Goal: Task Accomplishment & Management: Manage account settings

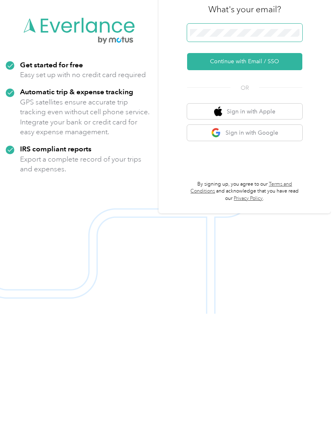
scroll to position [27, 0]
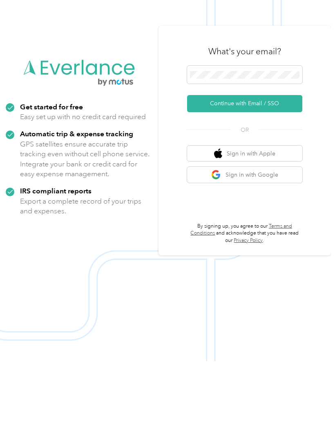
click at [287, 175] on button "Continue with Email / SSO" at bounding box center [244, 183] width 115 height 17
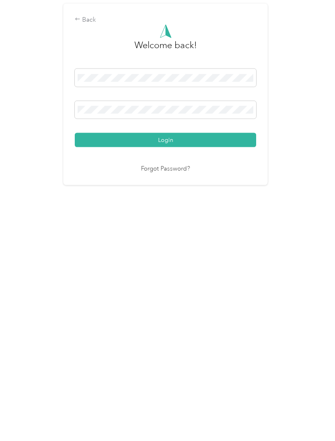
scroll to position [9, 0]
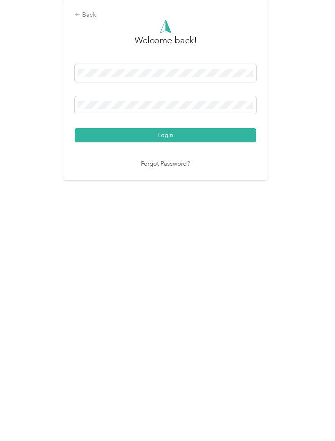
click at [180, 287] on link "Forgot Password?" at bounding box center [165, 291] width 49 height 9
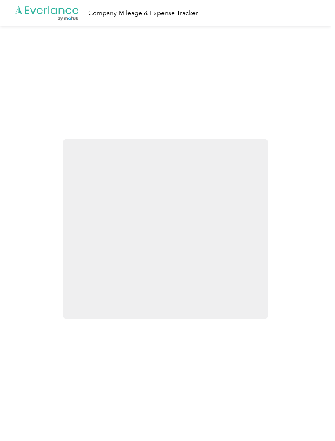
scroll to position [9, 0]
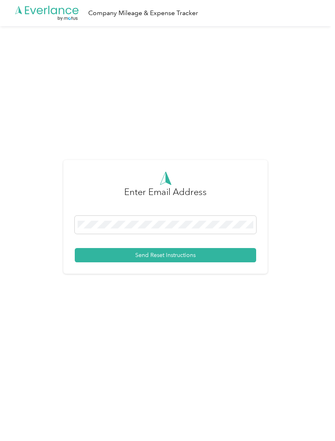
click at [256, 262] on button "Send Reset Instructions" at bounding box center [165, 255] width 181 height 14
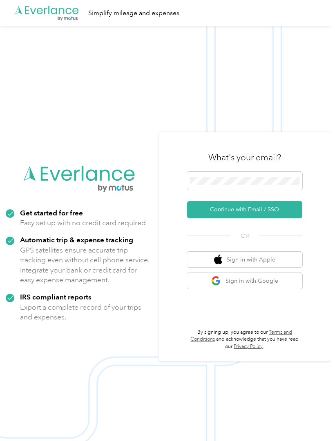
click at [259, 218] on button "Continue with Email / SSO" at bounding box center [244, 209] width 115 height 17
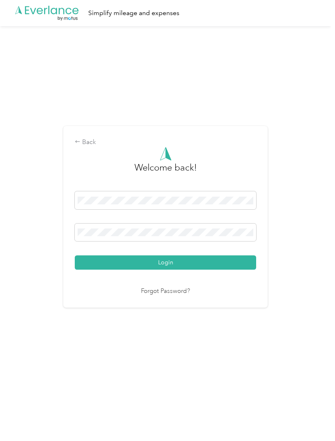
click at [200, 270] on button "Login" at bounding box center [165, 263] width 181 height 14
